Goal: Communication & Community: Answer question/provide support

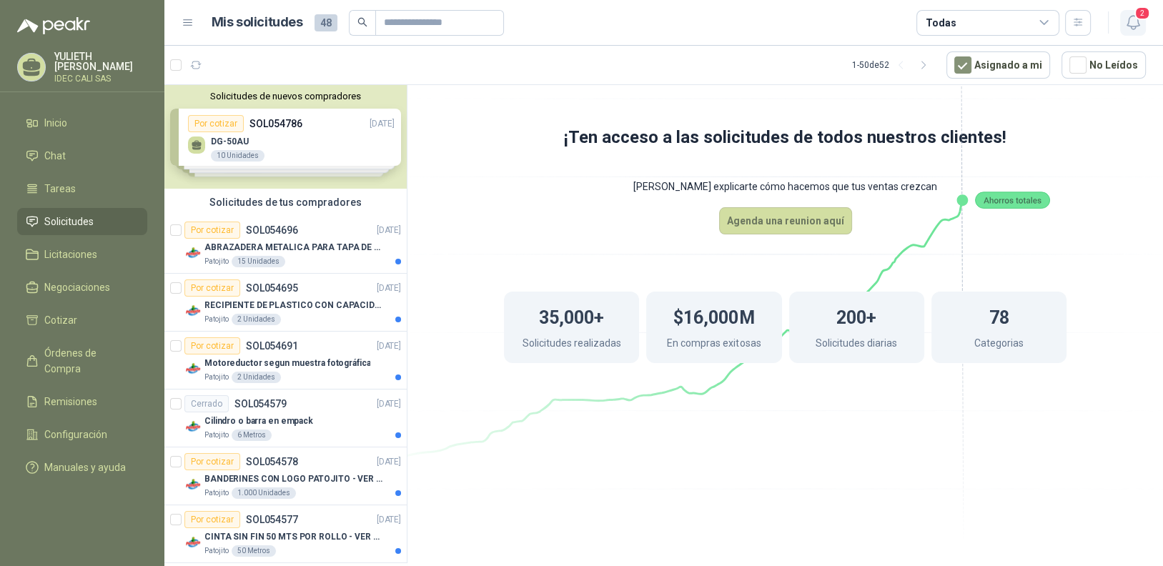
click at [1138, 19] on span "2" at bounding box center [1143, 13] width 16 height 14
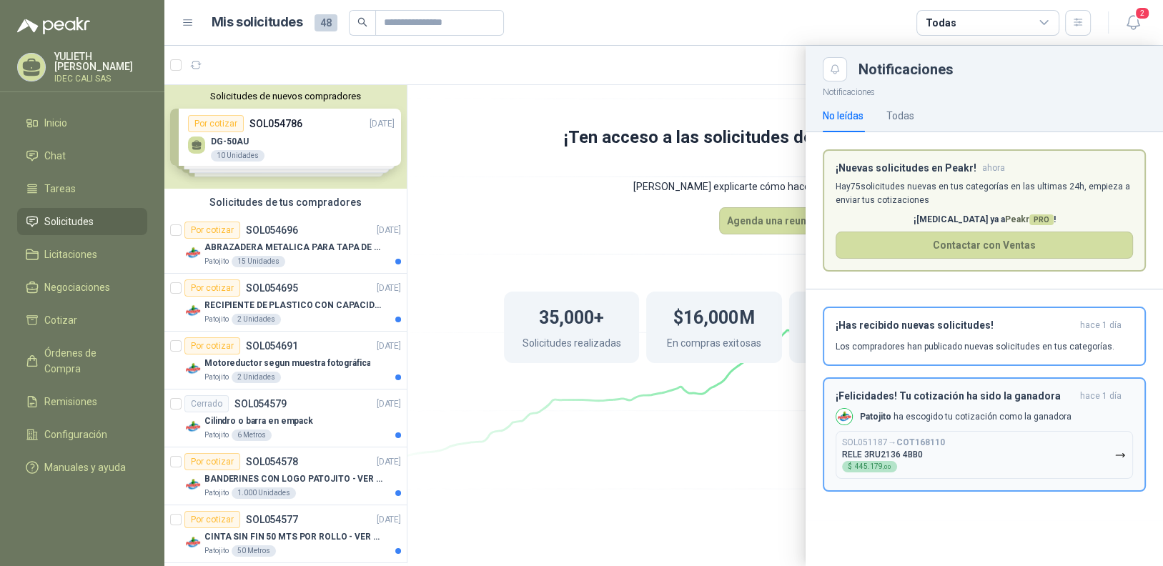
click at [962, 415] on p "[PERSON_NAME] ha escogido tu cotización como la ganadora" at bounding box center [966, 417] width 212 height 12
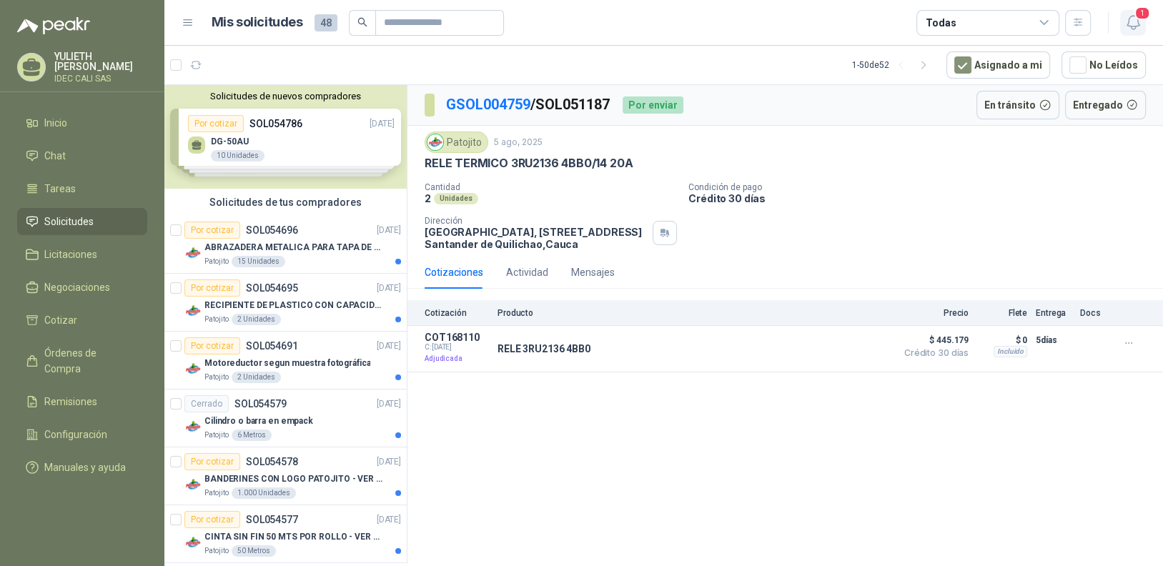
click at [1130, 27] on icon "button" at bounding box center [1134, 23] width 18 height 18
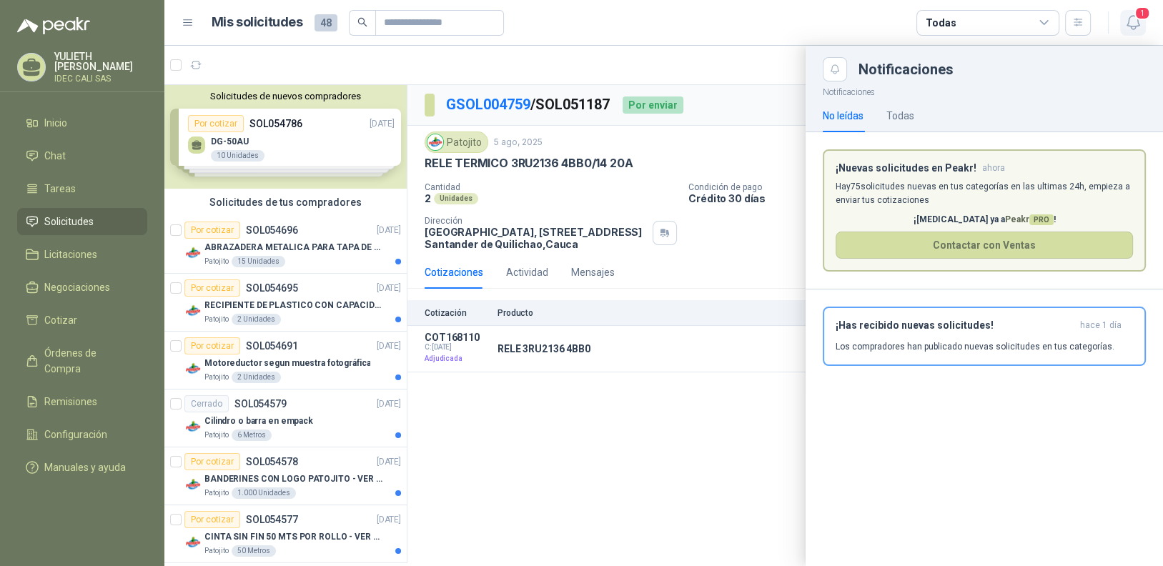
click at [1130, 27] on icon "button" at bounding box center [1134, 23] width 18 height 18
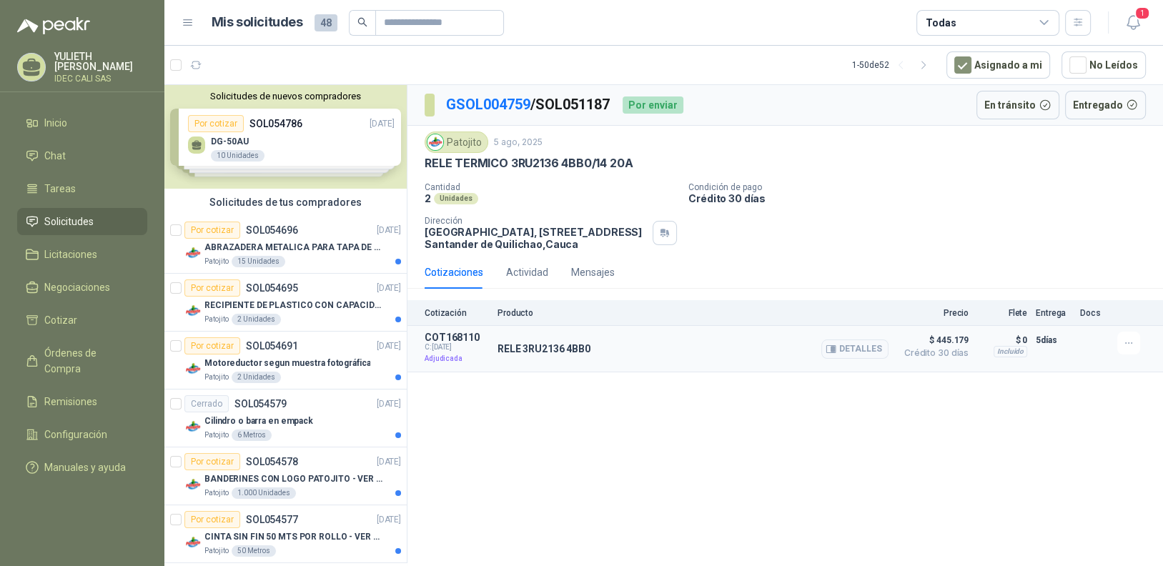
click at [811, 352] on div "RELE 3RU2136 4BB0 Detalles" at bounding box center [693, 349] width 391 height 34
click at [843, 350] on button "Detalles" at bounding box center [855, 349] width 67 height 19
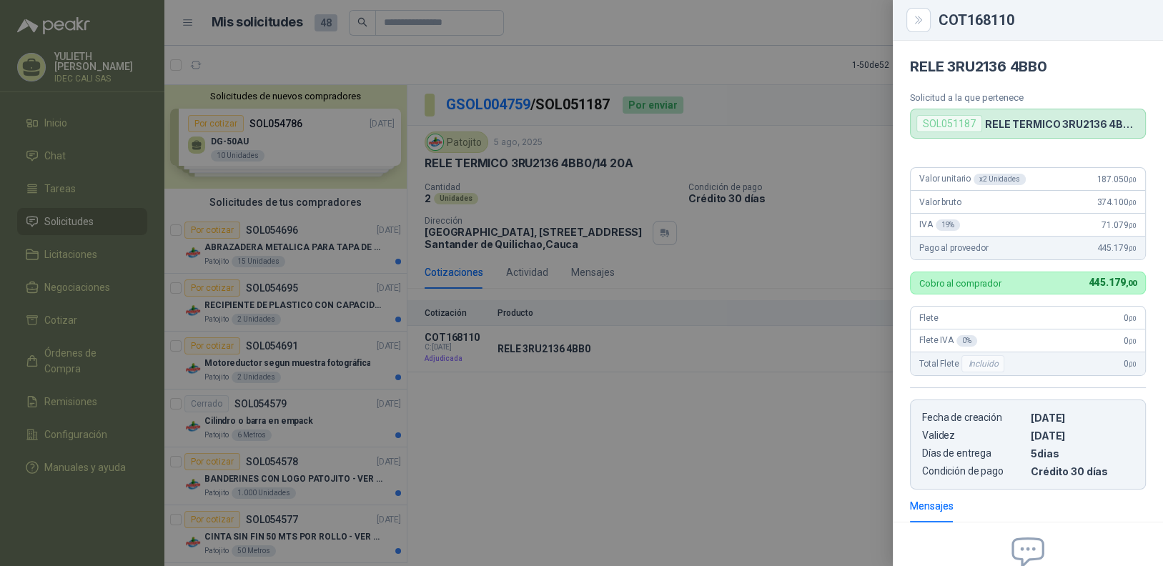
click at [769, 438] on div at bounding box center [581, 283] width 1163 height 566
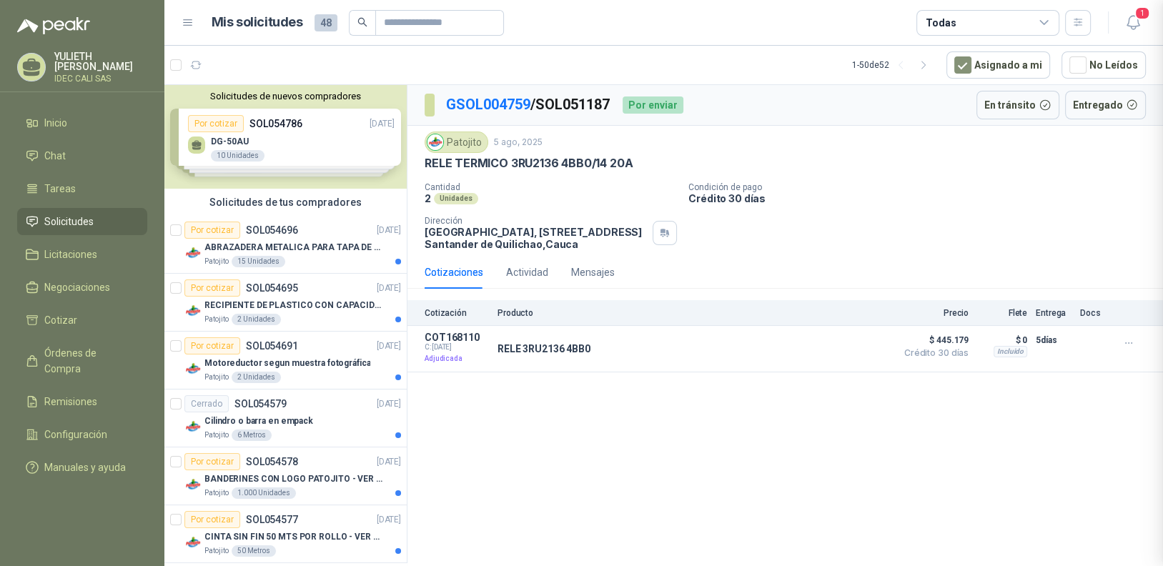
scroll to position [159, 0]
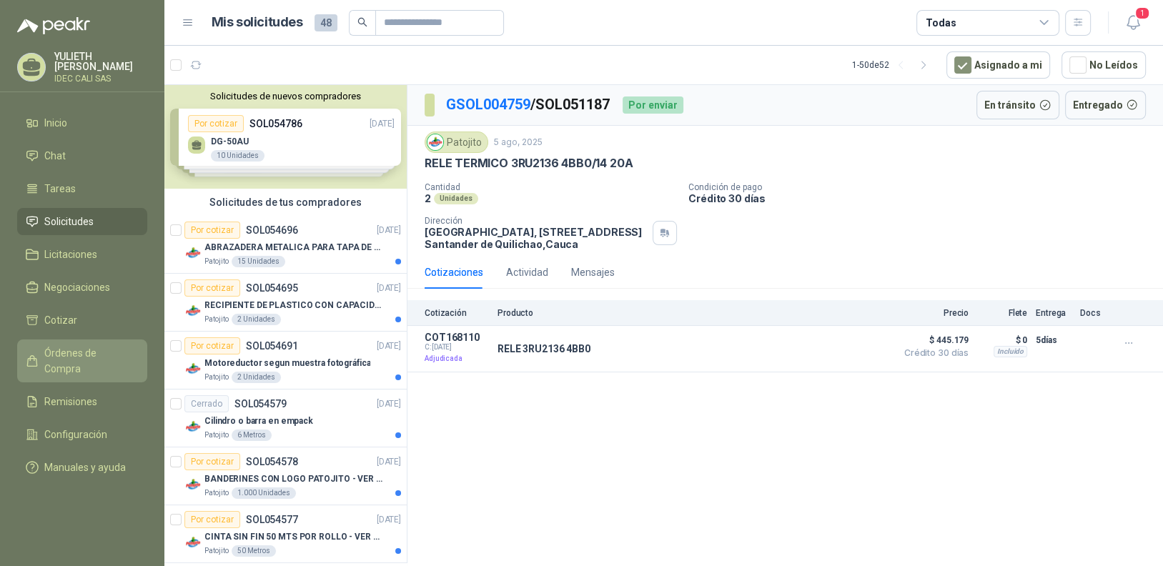
click at [78, 357] on span "Órdenes de Compra" at bounding box center [88, 360] width 89 height 31
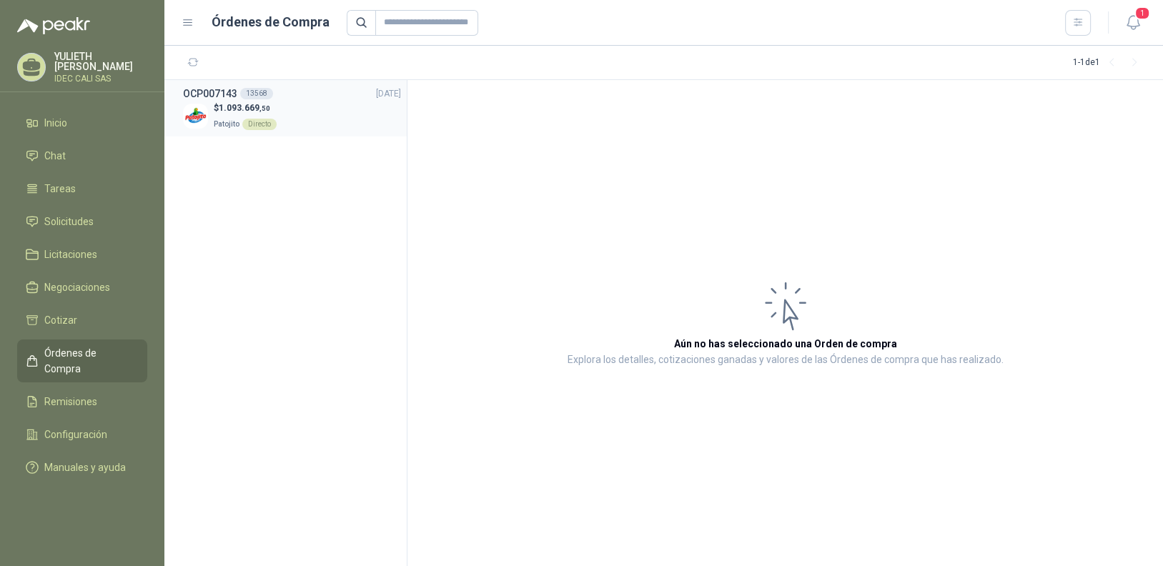
click at [296, 113] on div "$ 1.093.669 ,50 Patojito Directo" at bounding box center [292, 116] width 218 height 29
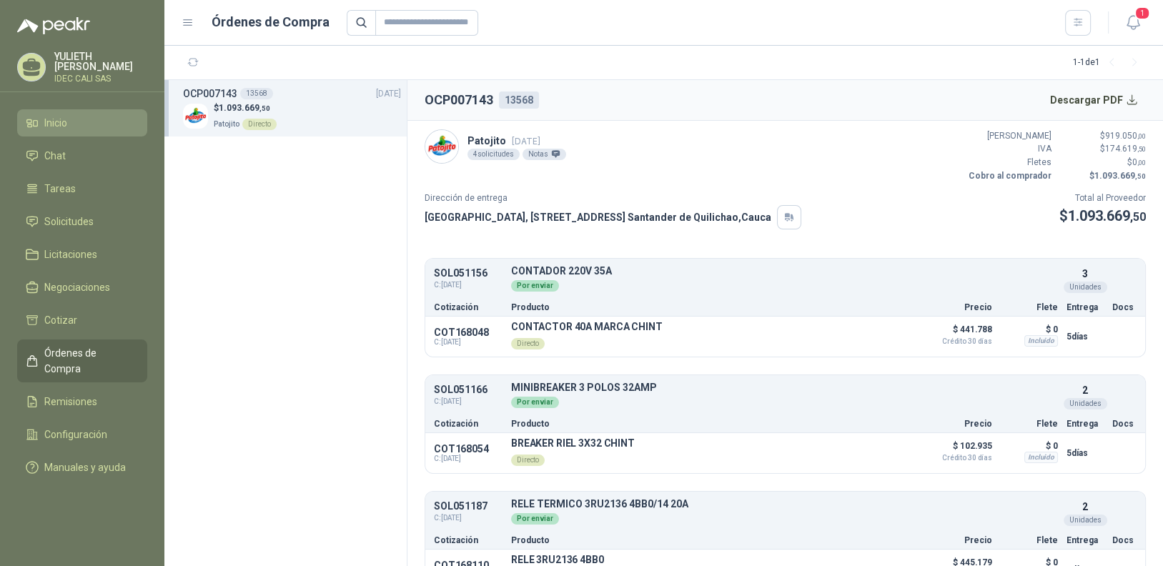
click at [83, 126] on li "Inicio" at bounding box center [82, 123] width 113 height 16
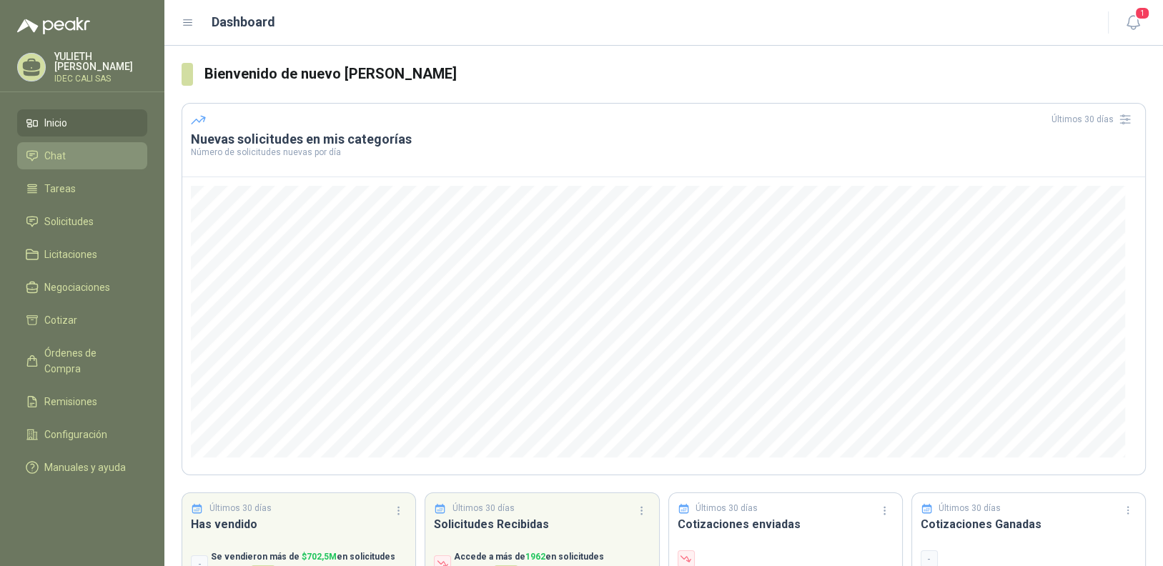
click at [86, 159] on li "Chat" at bounding box center [82, 156] width 113 height 16
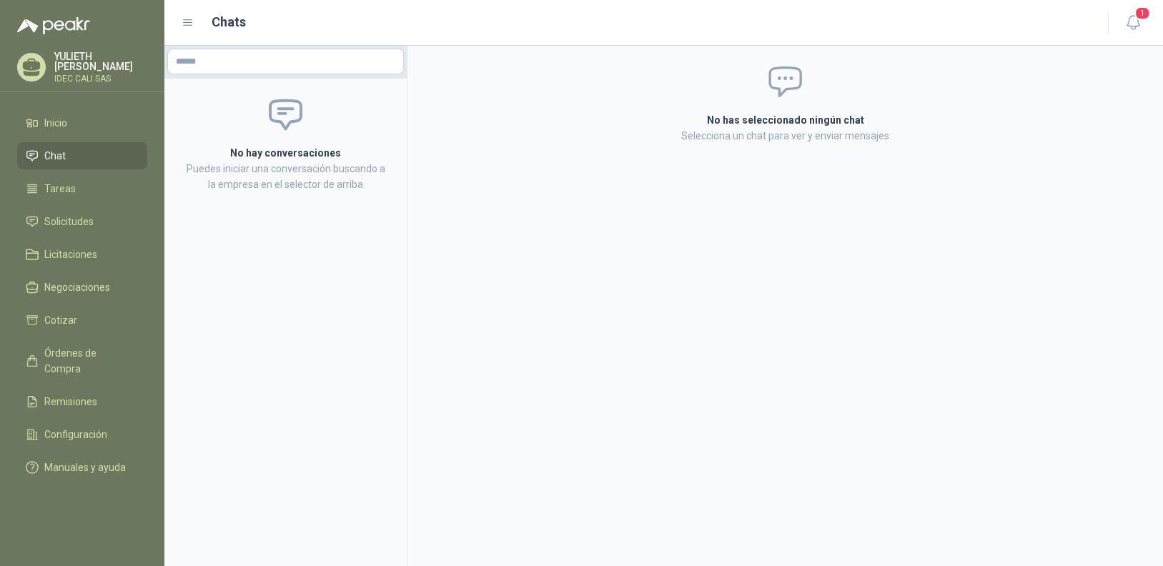
click at [84, 134] on ul "Inicio Chat Tareas Solicitudes Licitaciones Negociaciones Cotizar Órdenes de Co…" at bounding box center [82, 298] width 164 height 378
click at [77, 220] on span "Solicitudes" at bounding box center [68, 222] width 49 height 16
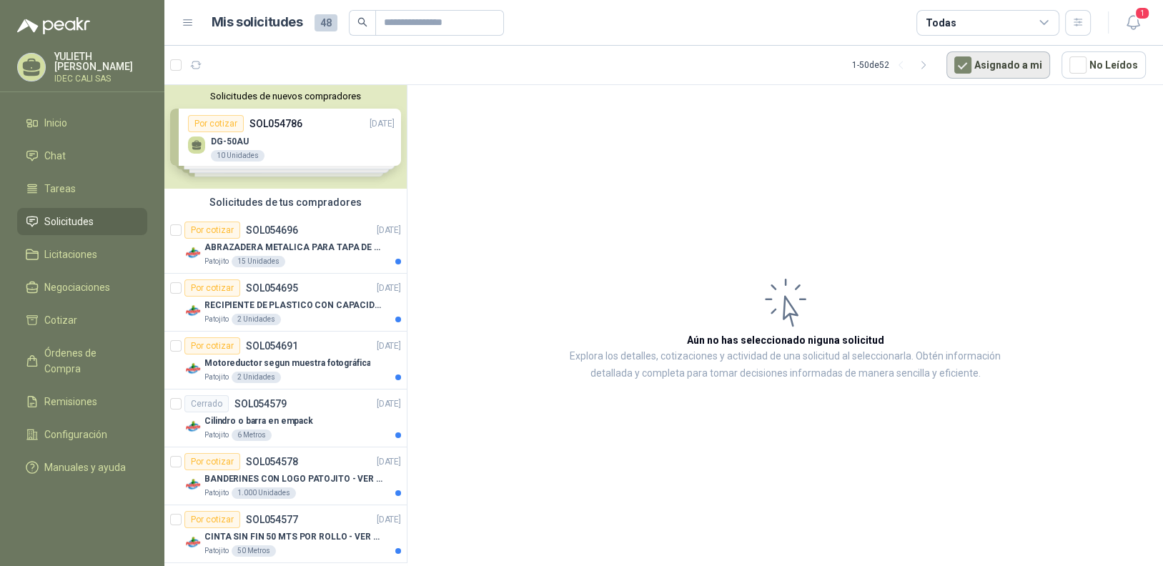
click at [1010, 70] on button "Asignado a mi" at bounding box center [999, 64] width 104 height 27
click at [1135, 19] on icon "button" at bounding box center [1134, 23] width 18 height 18
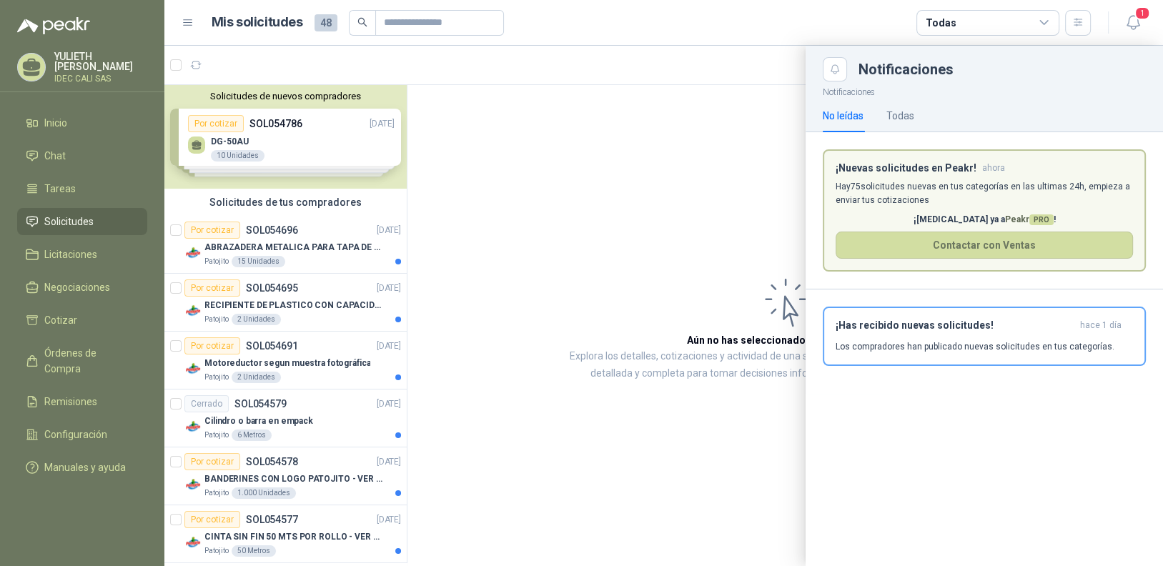
click at [1040, 342] on p "Los compradores han publicado nuevas solicitudes en tus categorías." at bounding box center [975, 346] width 279 height 13
